Goal: Find contact information: Find contact information

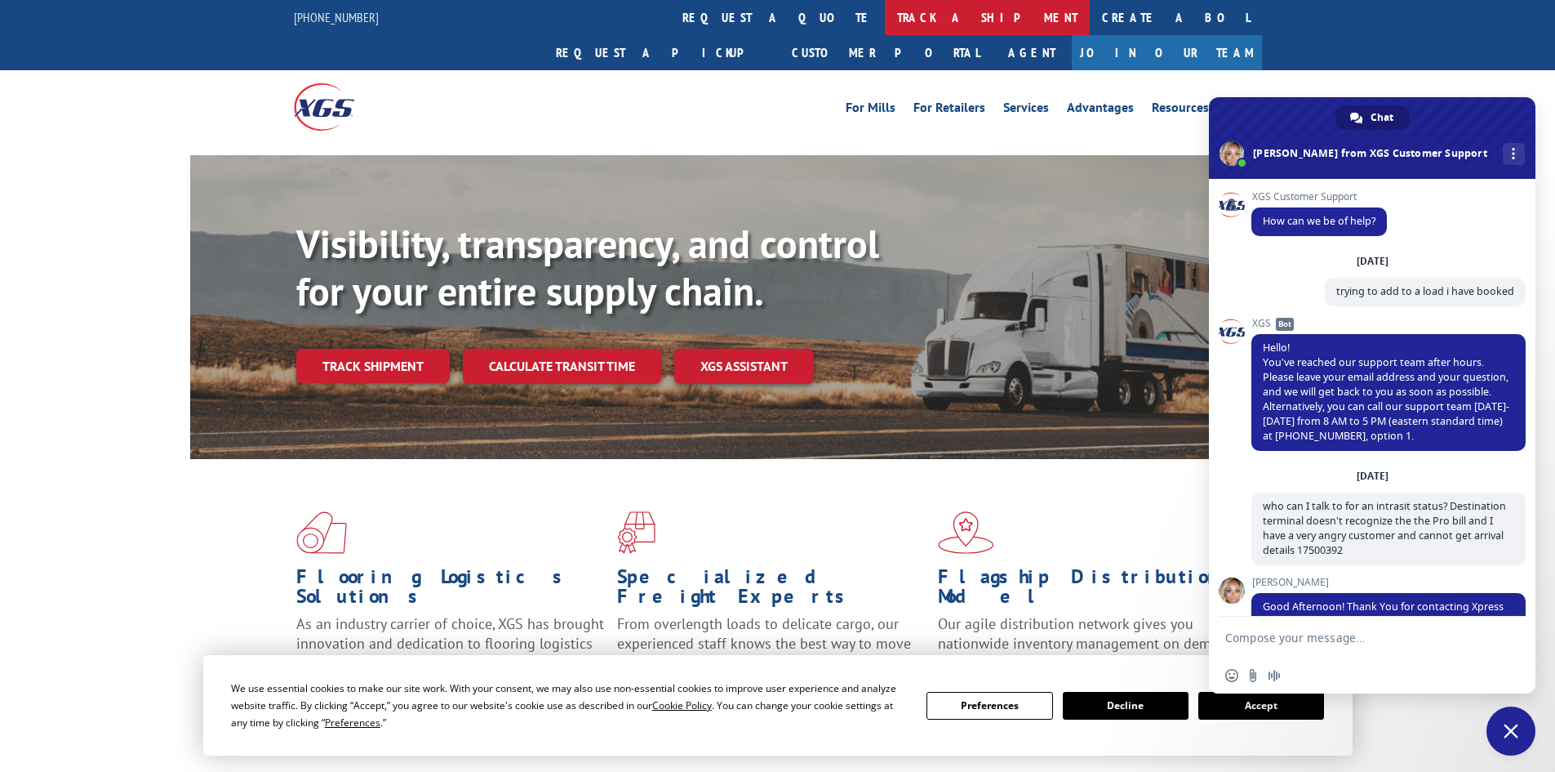
scroll to position [3557, 0]
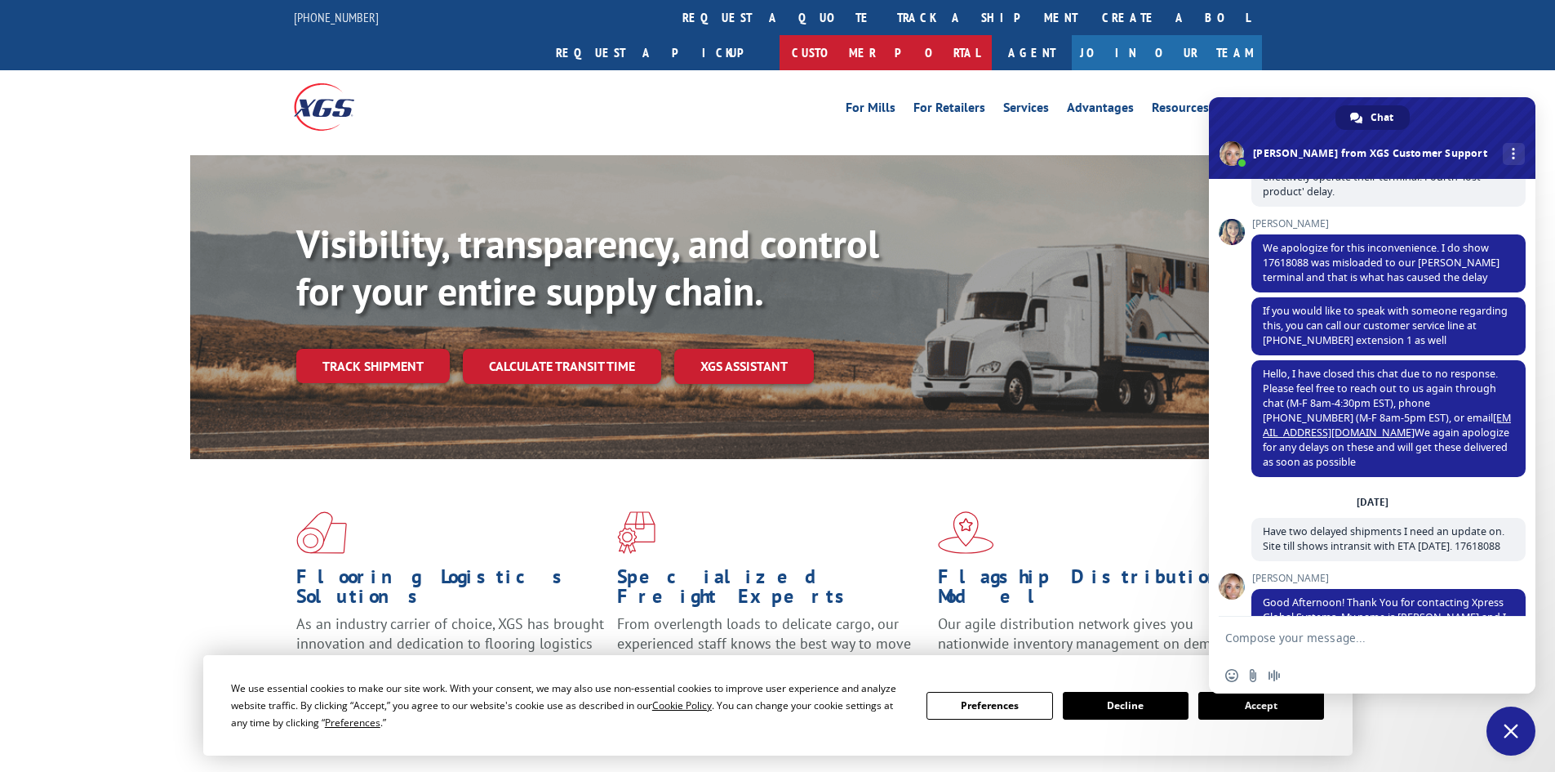
click at [992, 35] on link "Customer Portal" at bounding box center [886, 52] width 212 height 35
click at [1520, 741] on span "Close chat" at bounding box center [1511, 730] width 49 height 49
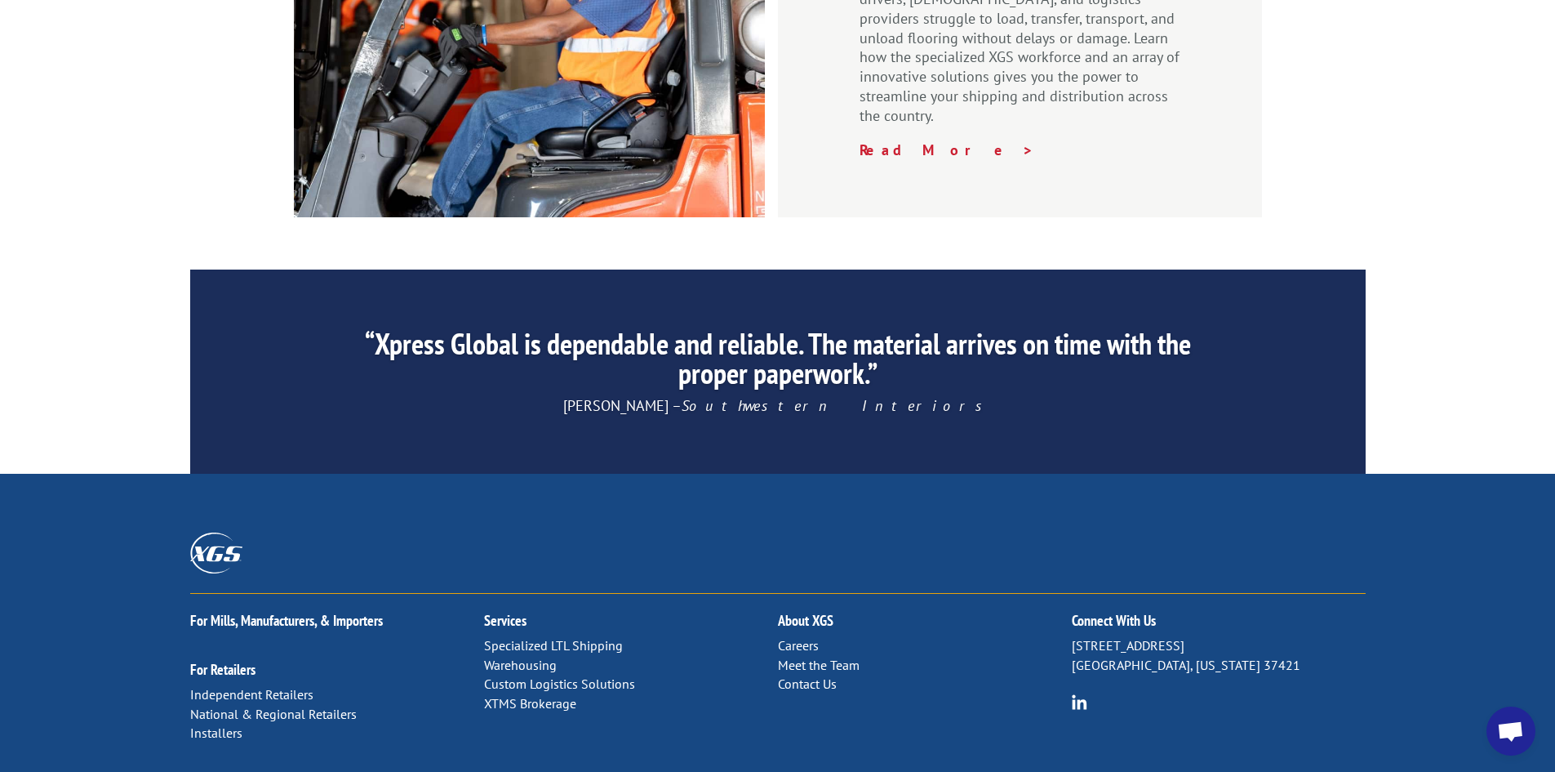
scroll to position [2460, 0]
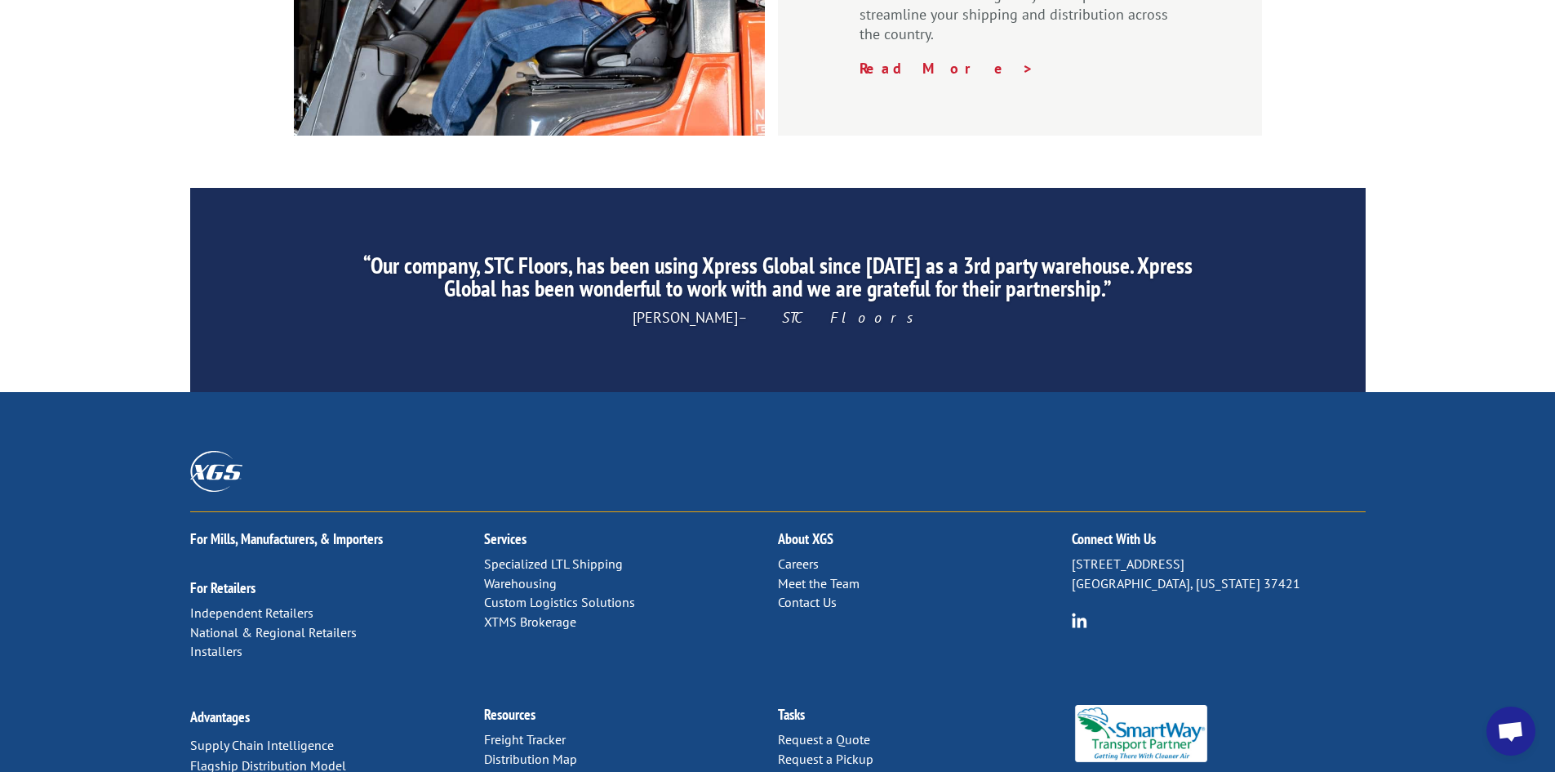
click at [809, 594] on link "Contact Us" at bounding box center [807, 602] width 59 height 16
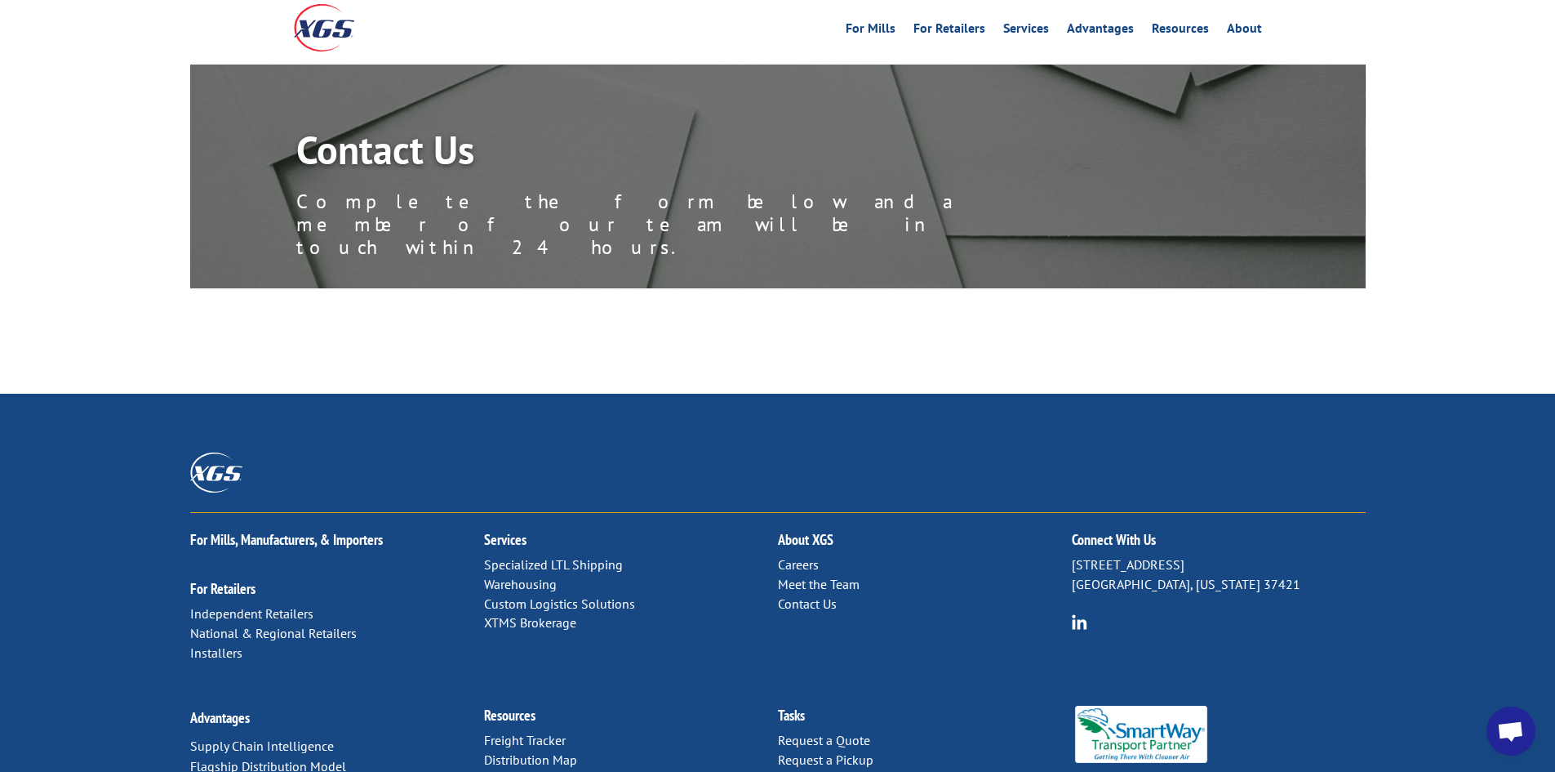
scroll to position [171, 0]
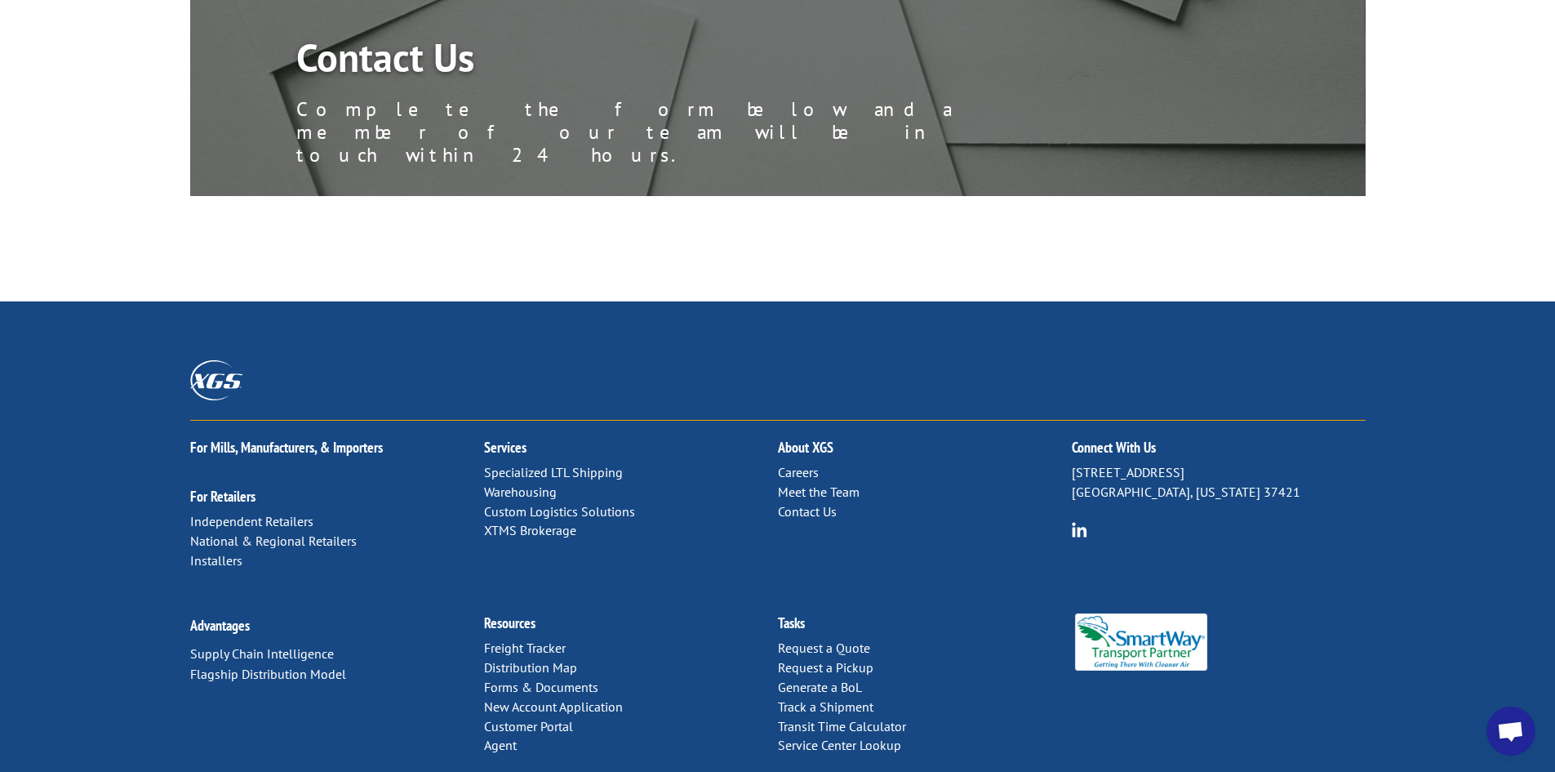
click at [819, 503] on link "Contact Us" at bounding box center [807, 511] width 59 height 16
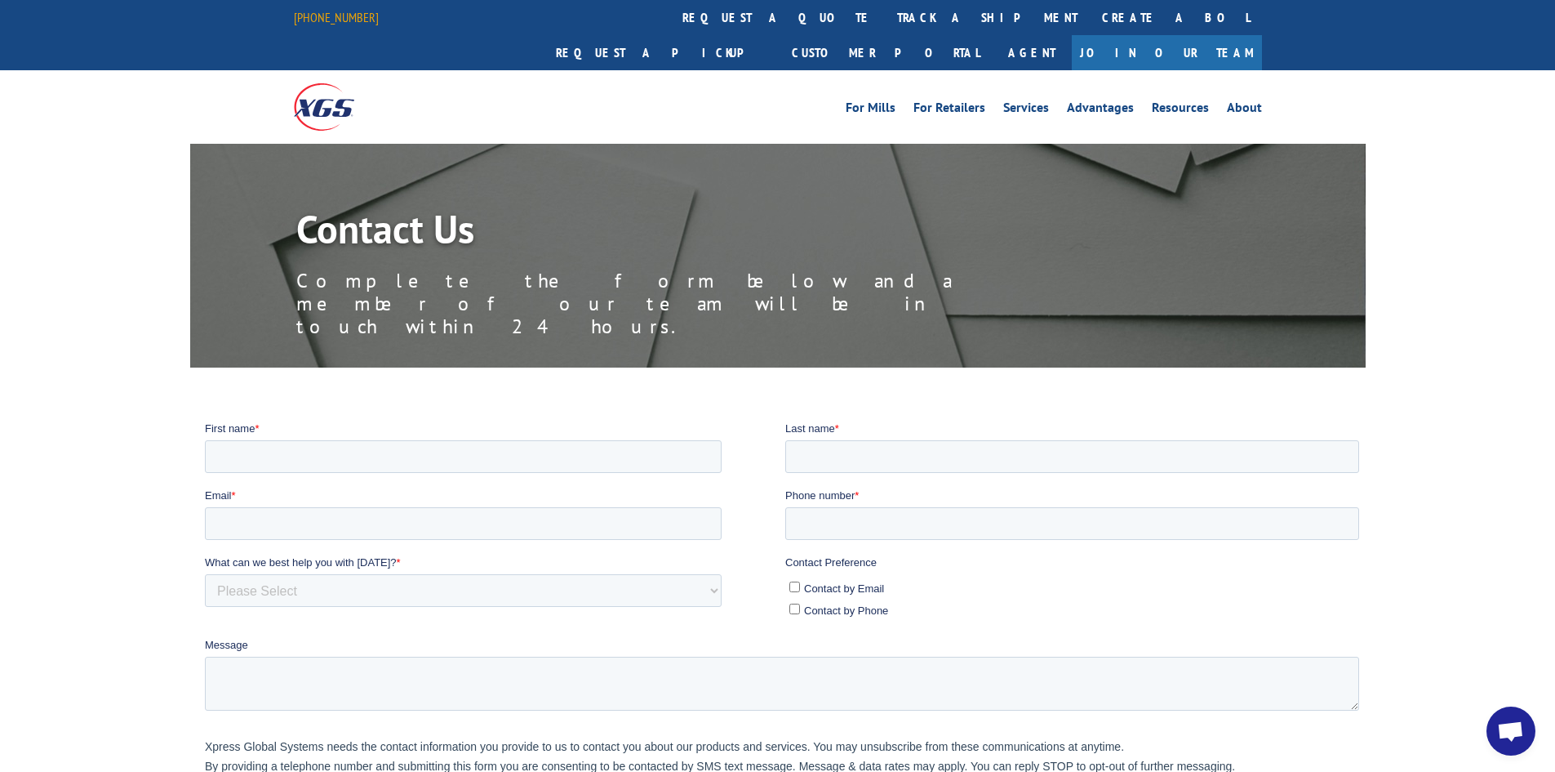
click at [330, 20] on link "[PHONE_NUMBER]" at bounding box center [336, 17] width 85 height 16
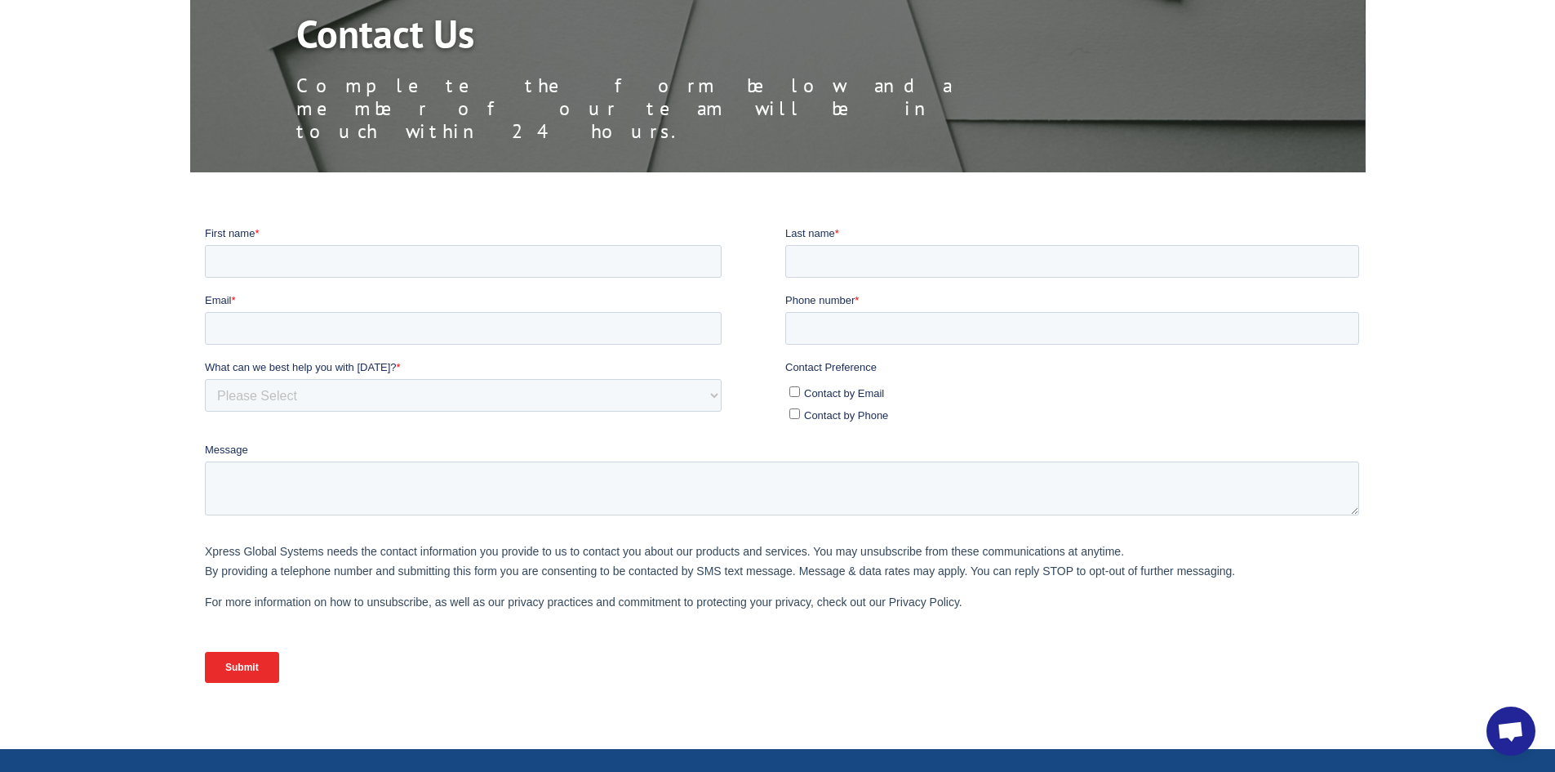
scroll to position [408, 0]
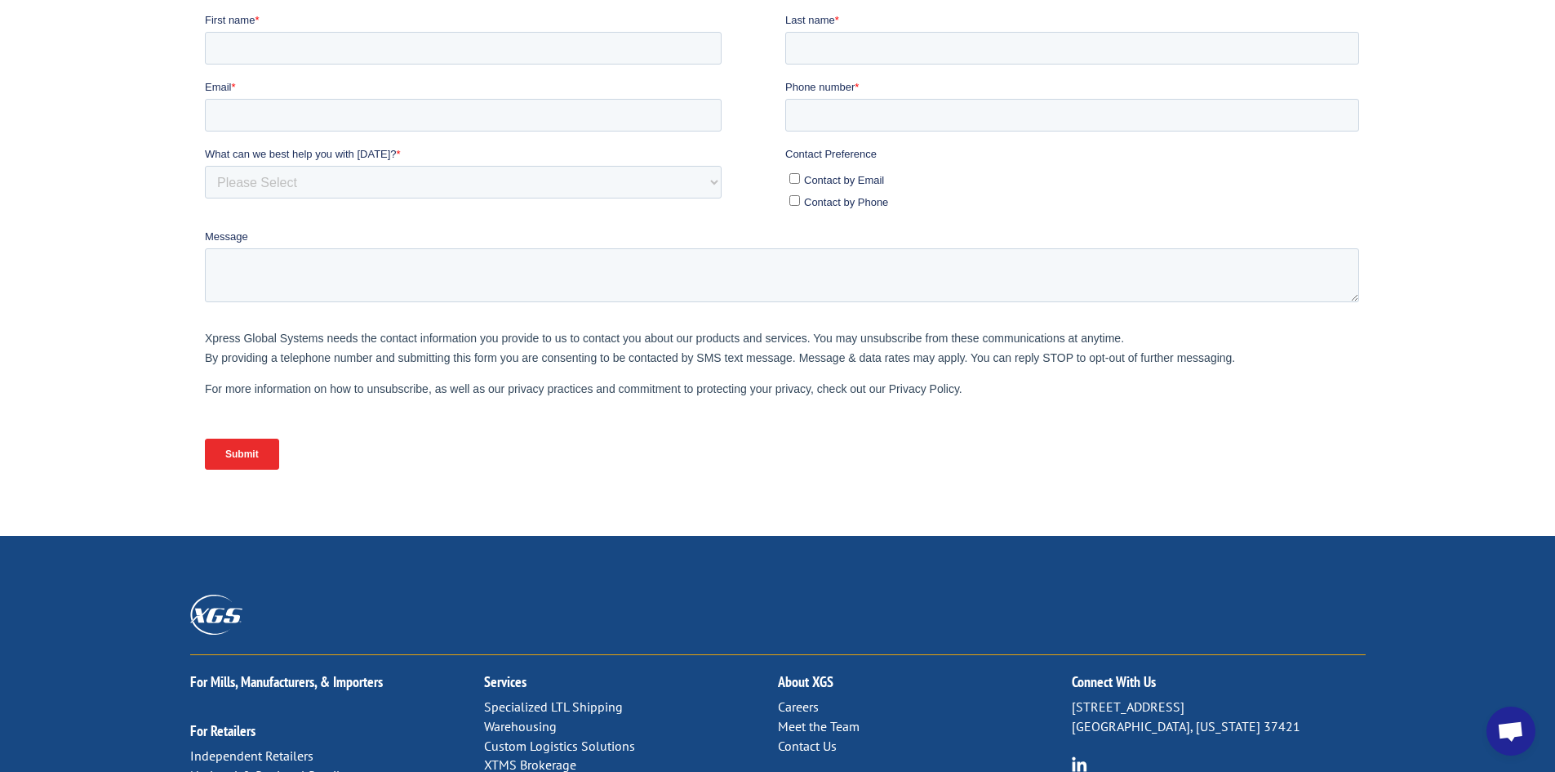
click at [1518, 729] on span "Open chat" at bounding box center [1510, 732] width 27 height 23
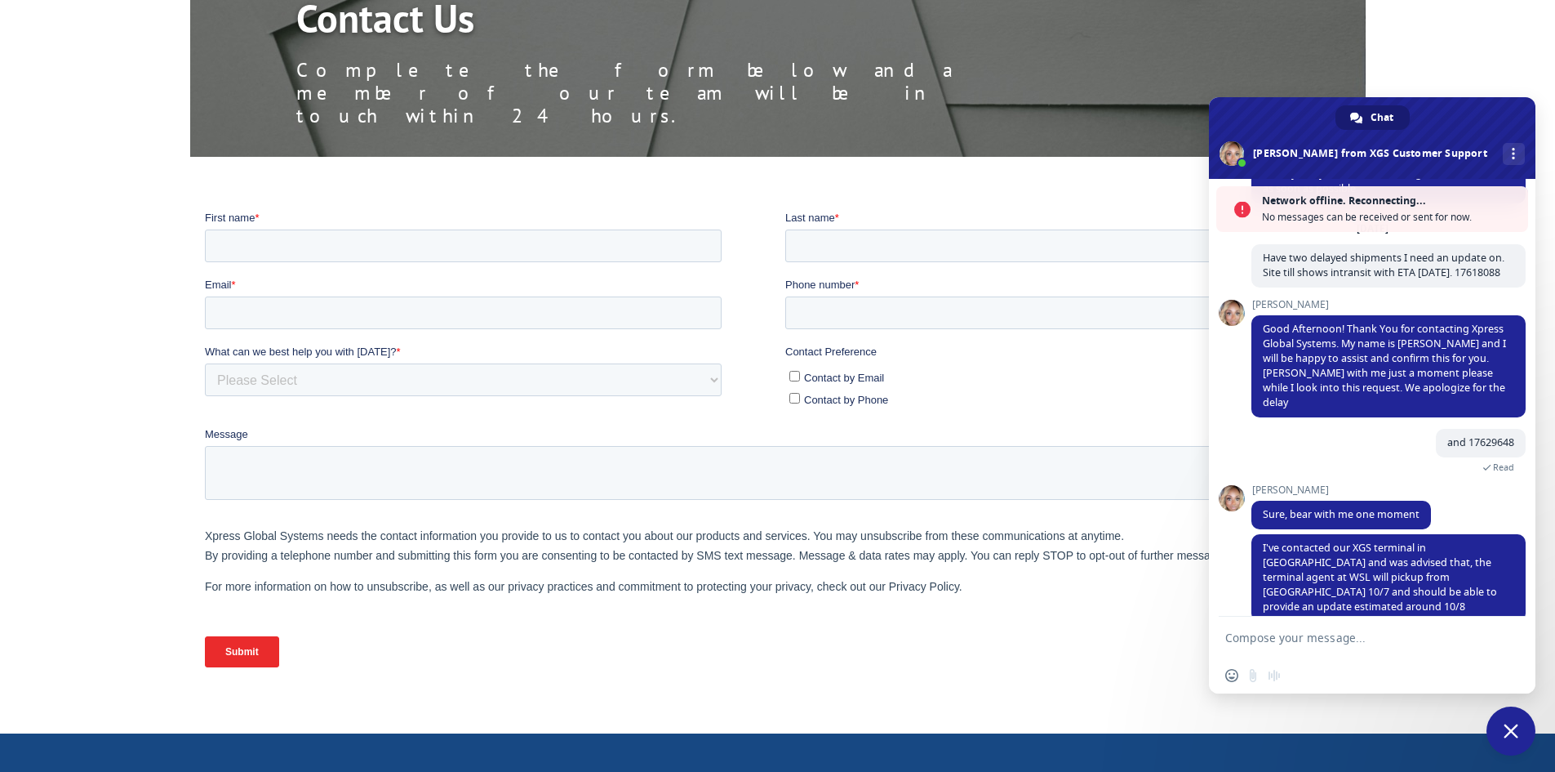
scroll to position [0, 0]
